Goal: Obtain resource: Obtain resource

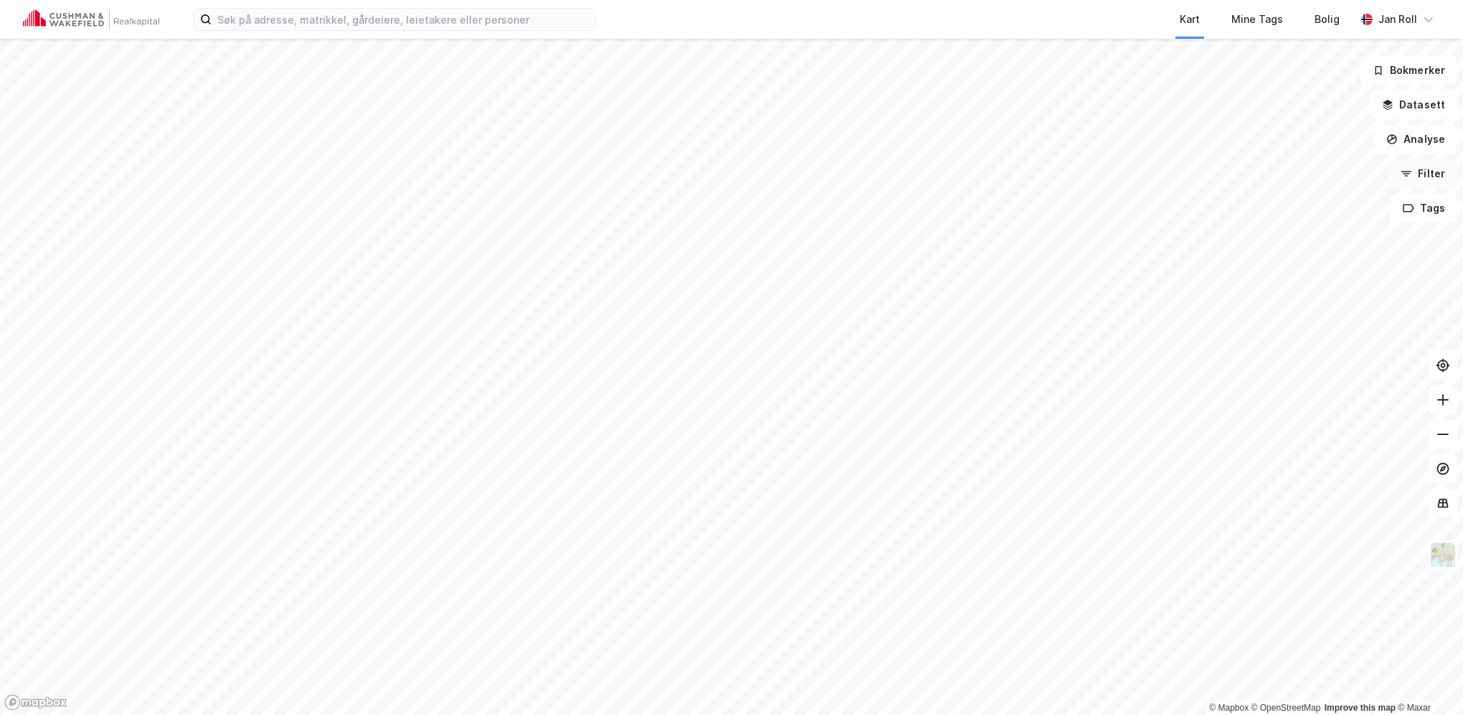
click at [1434, 171] on button "Filter" at bounding box center [1423, 173] width 69 height 29
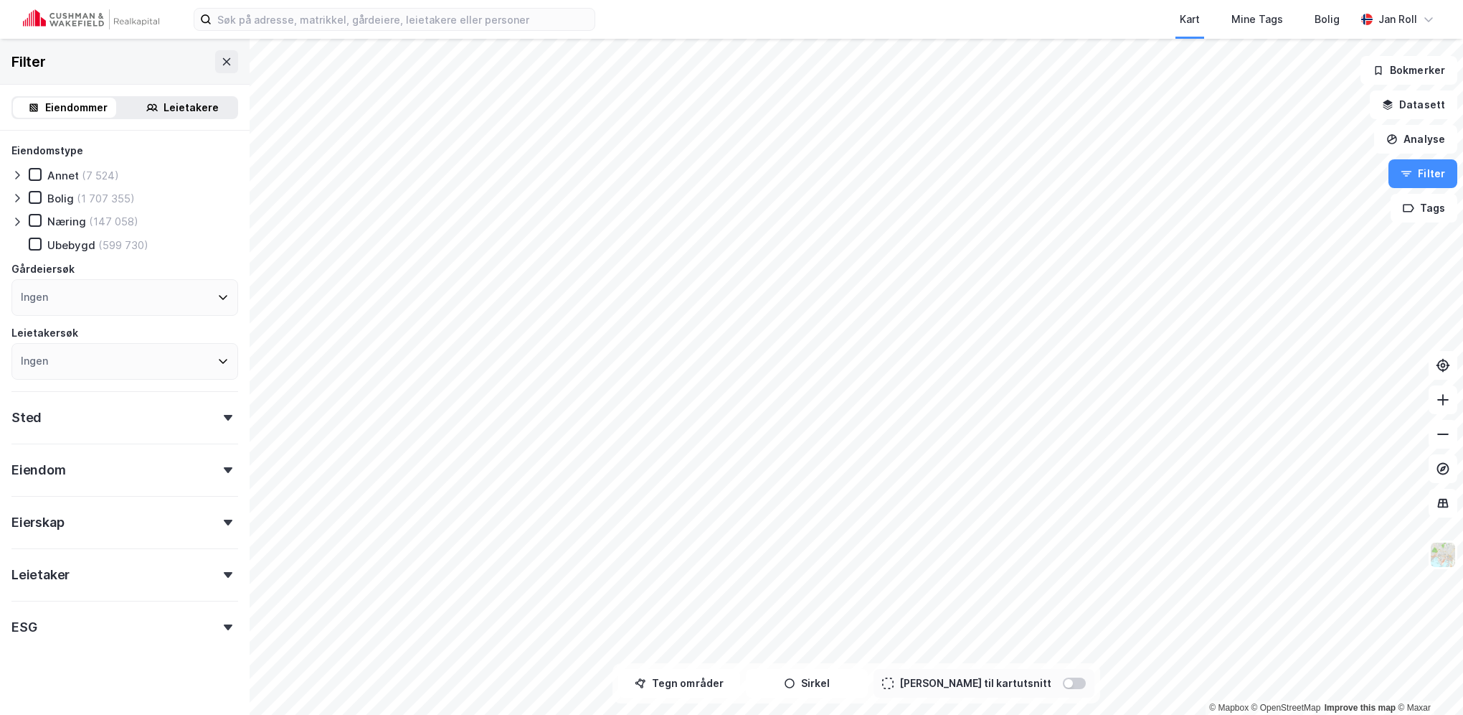
click at [176, 104] on div "Leietakere" at bounding box center [191, 107] width 55 height 17
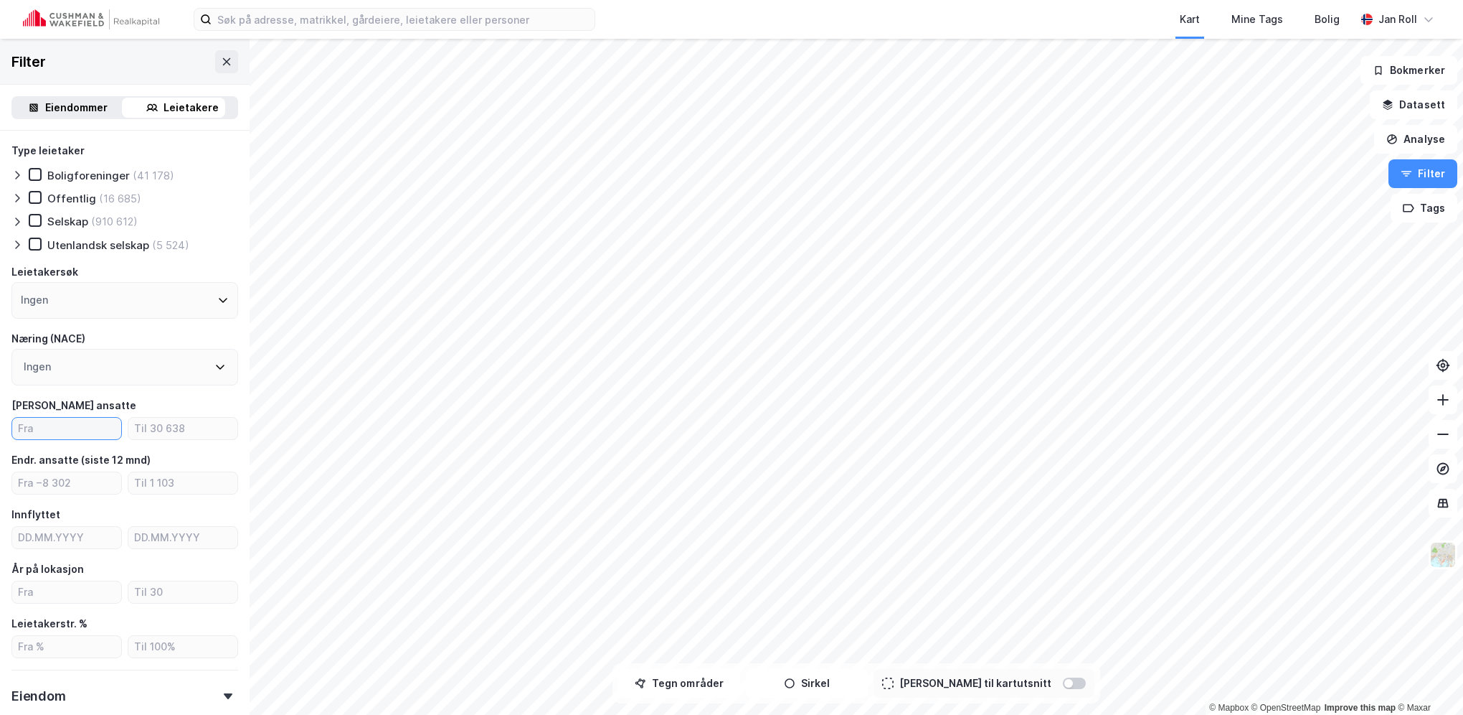
click at [73, 429] on input "number" at bounding box center [66, 429] width 109 height 22
type input "12"
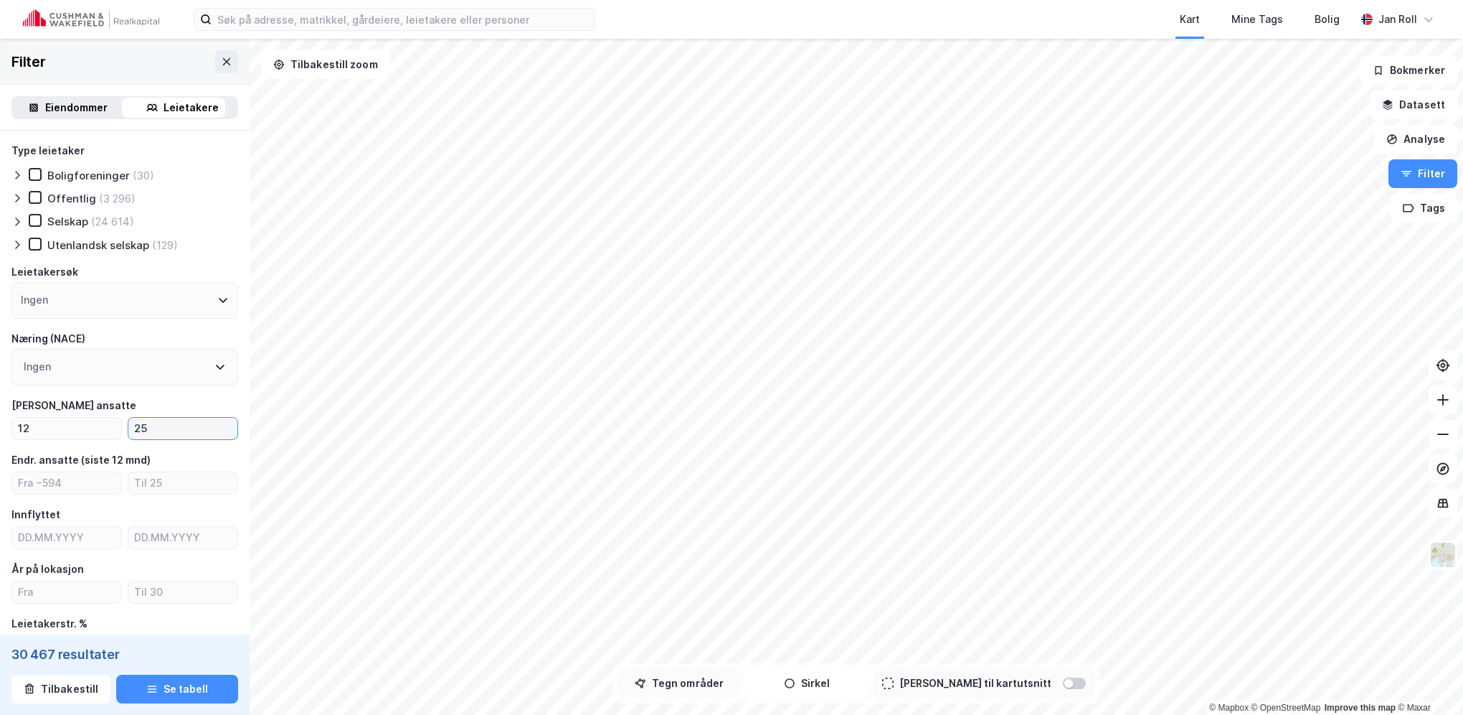
type input "25"
click at [715, 688] on button "Tegn områder" at bounding box center [679, 683] width 122 height 29
click at [1220, 239] on div "41,1m" at bounding box center [1220, 223] width 20 height 42
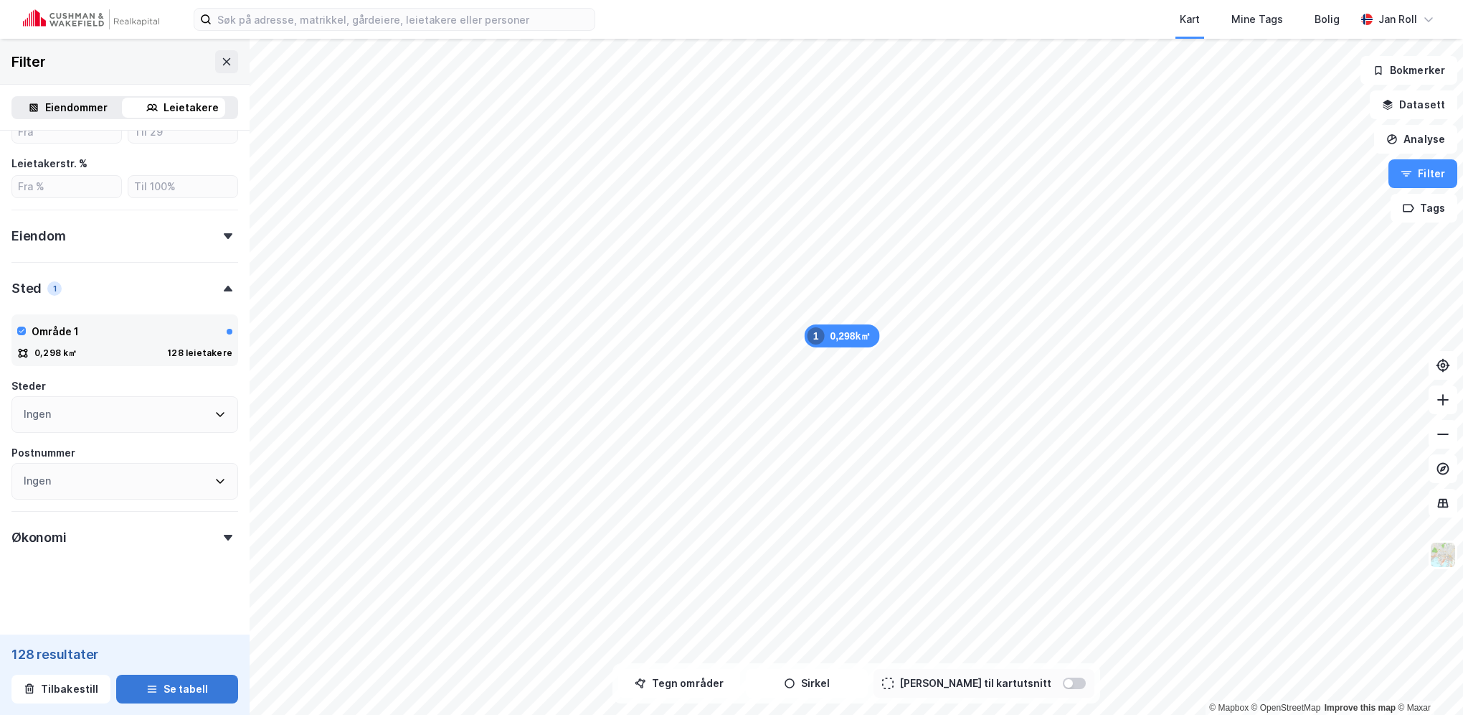
click at [192, 697] on button "Se tabell" at bounding box center [177, 688] width 122 height 29
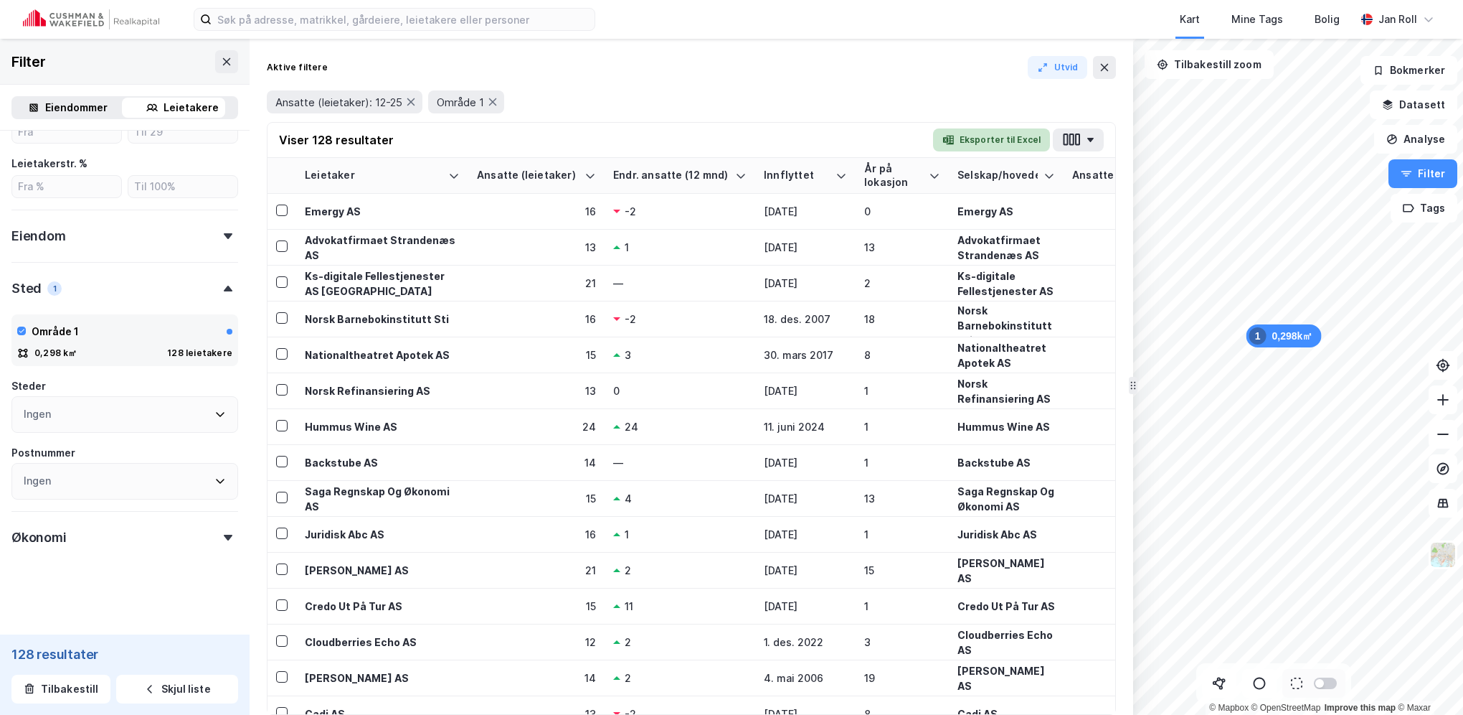
click at [1006, 140] on button "Eksporter til Excel" at bounding box center [991, 139] width 117 height 23
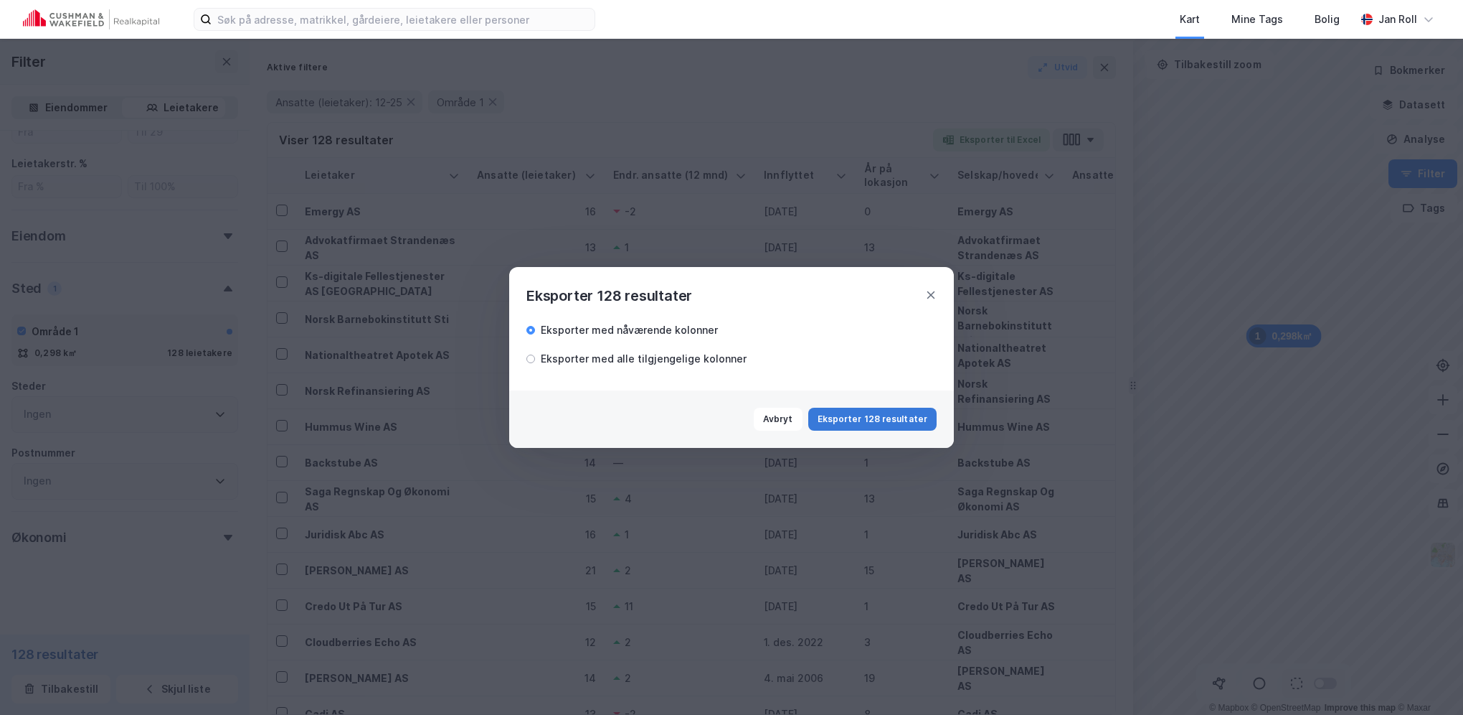
click at [893, 410] on button "Eksporter 128 resultater" at bounding box center [872, 418] width 128 height 23
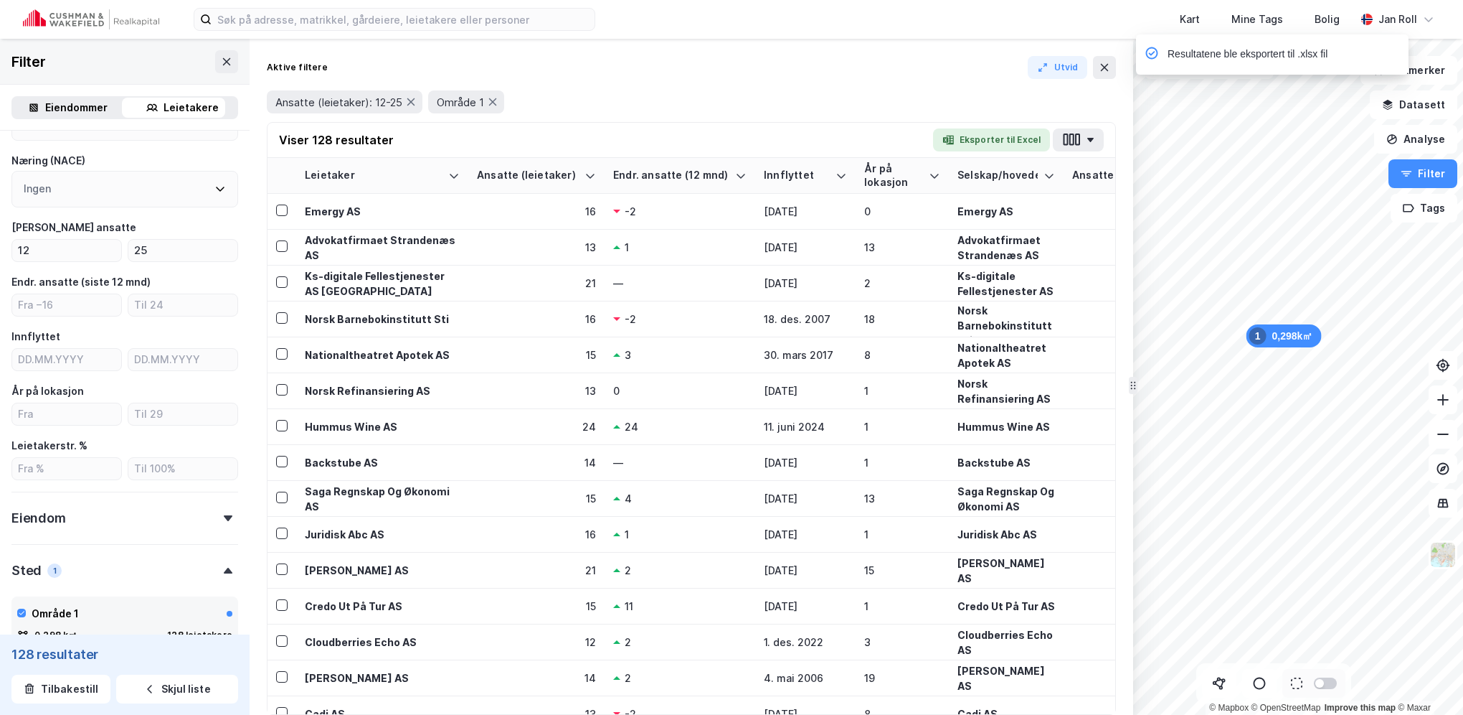
scroll to position [173, 0]
click at [1109, 63] on icon at bounding box center [1104, 67] width 11 height 11
